Goal: Information Seeking & Learning: Stay updated

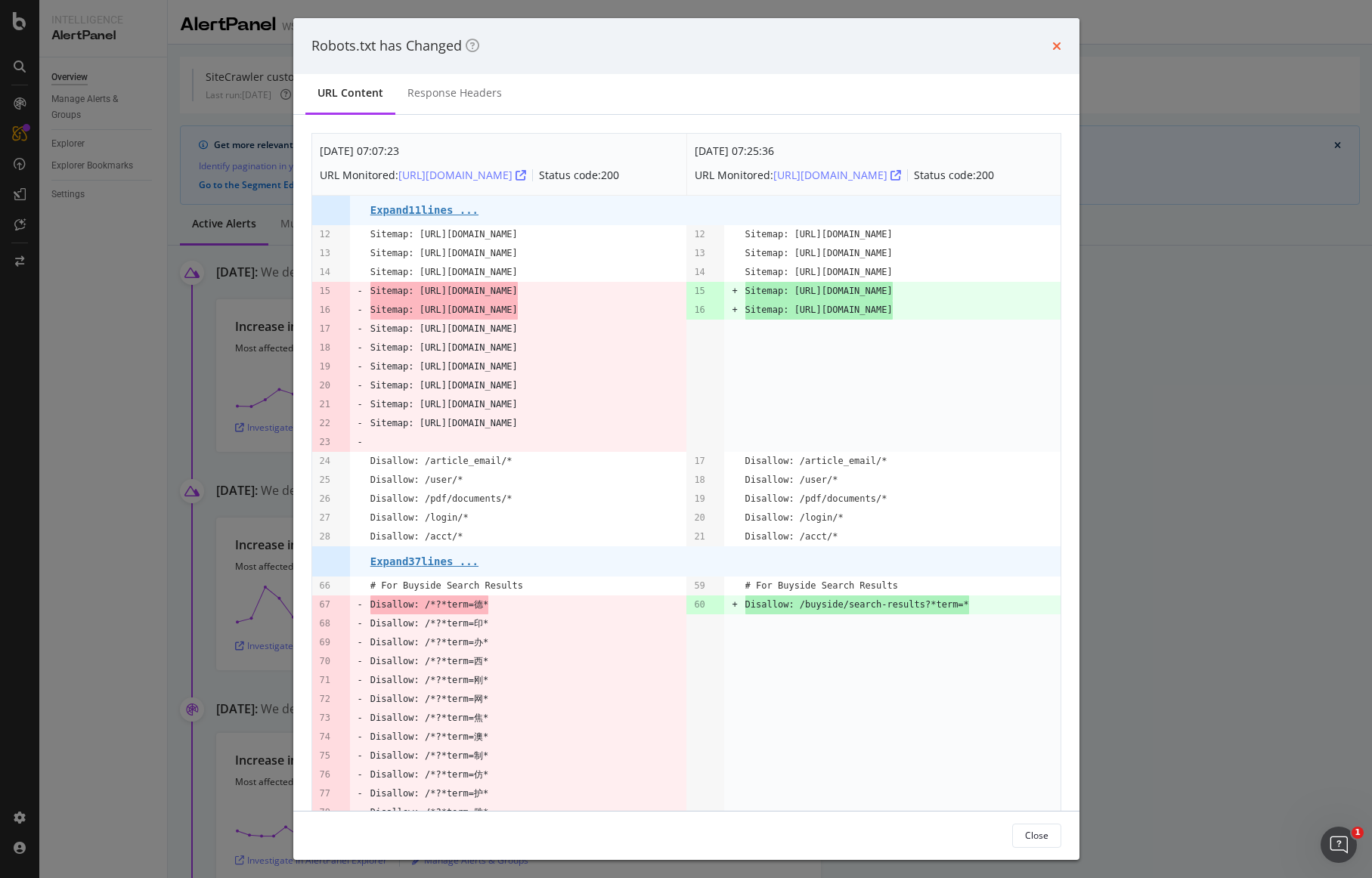
click at [1056, 48] on icon "times" at bounding box center [1057, 45] width 9 height 12
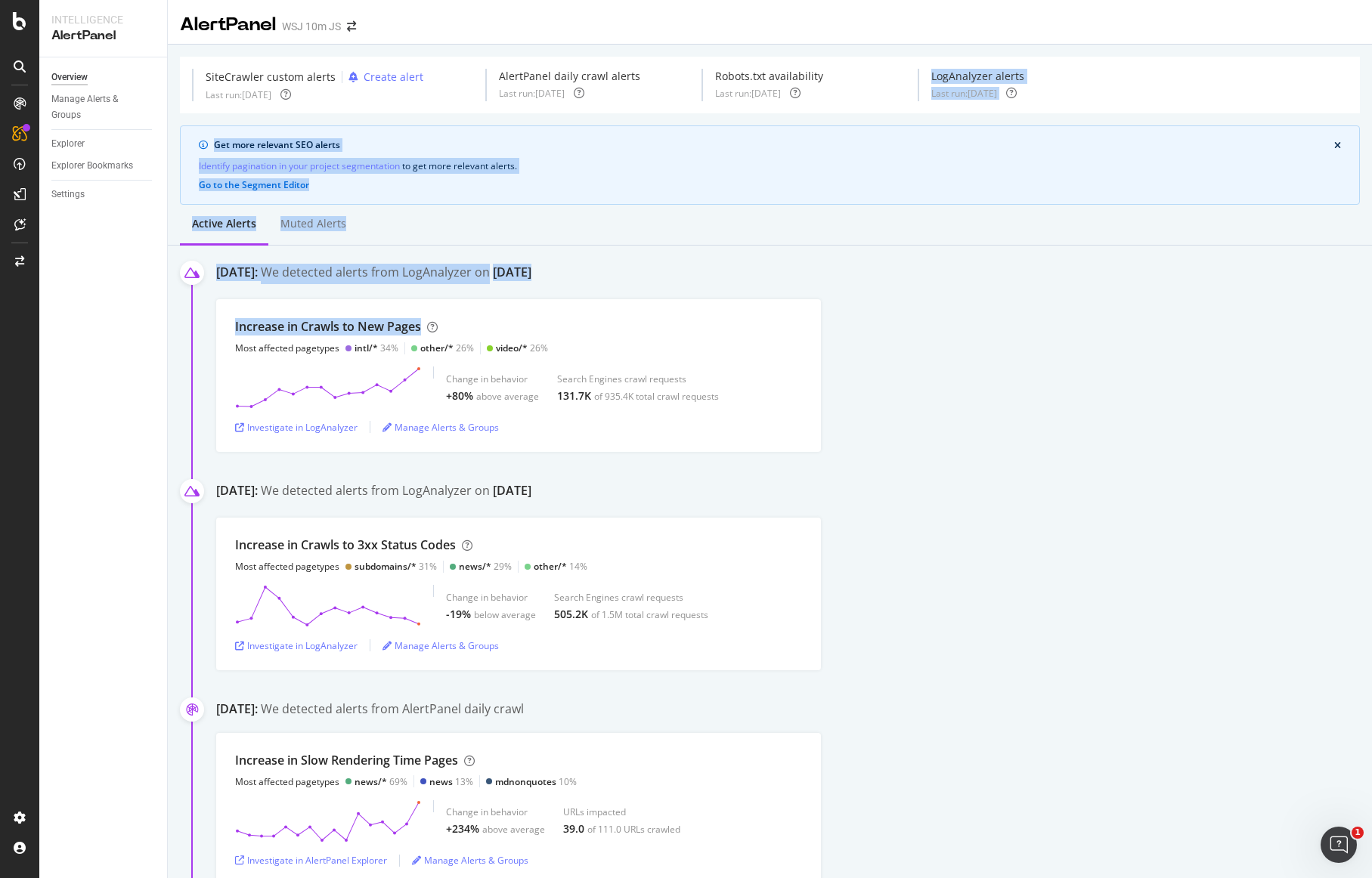
drag, startPoint x: 1062, startPoint y: 52, endPoint x: 915, endPoint y: 331, distance: 315.4
click at [915, 331] on div "Increase in Crawls to New Pages Most affected pagetypes intl/* 34% other/* 26% …" at bounding box center [794, 375] width 1156 height 152
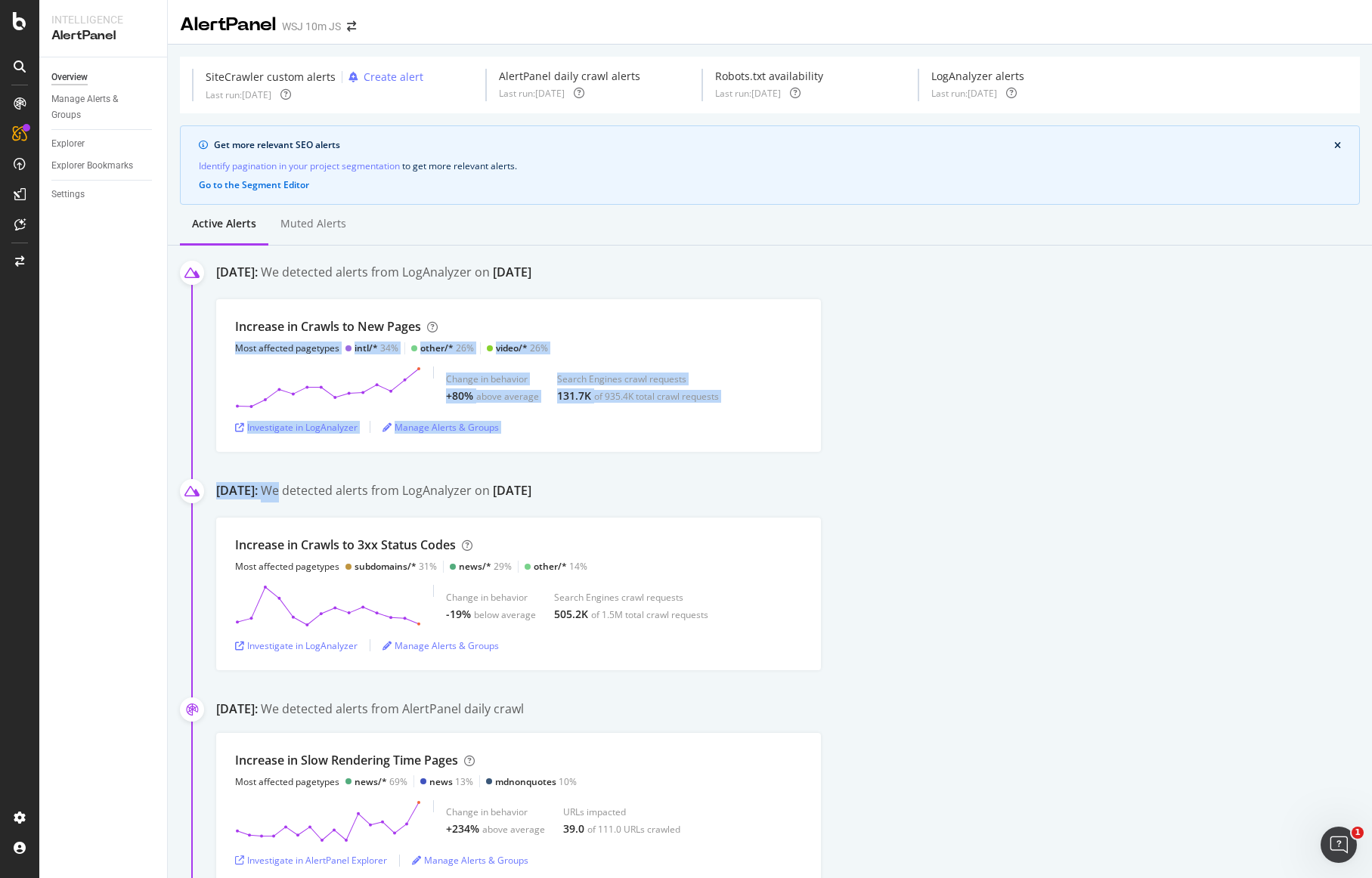
drag, startPoint x: 915, startPoint y: 331, endPoint x: 874, endPoint y: 472, distance: 146.8
